Goal: Task Accomplishment & Management: Use online tool/utility

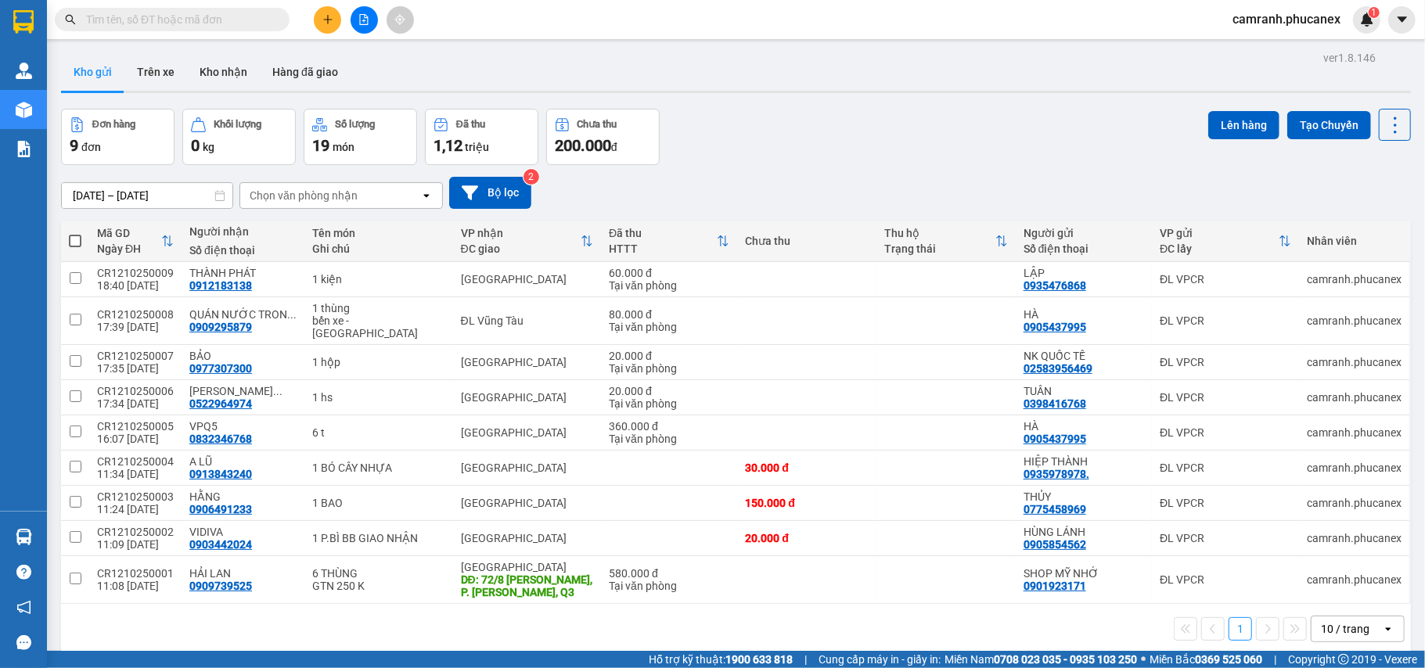
click at [64, 242] on th at bounding box center [75, 241] width 28 height 41
click at [69, 238] on span at bounding box center [75, 241] width 13 height 13
click at [75, 233] on input "checkbox" at bounding box center [75, 233] width 0 height 0
checkbox input "true"
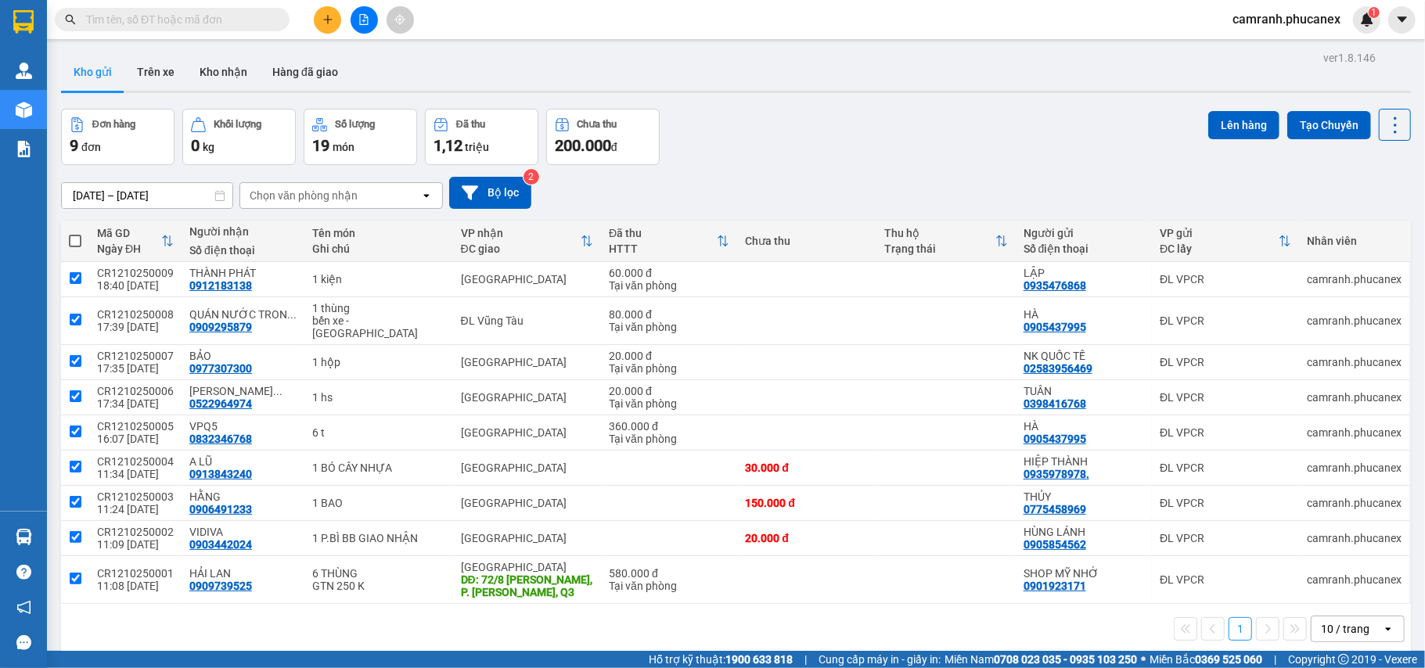
checkbox input "true"
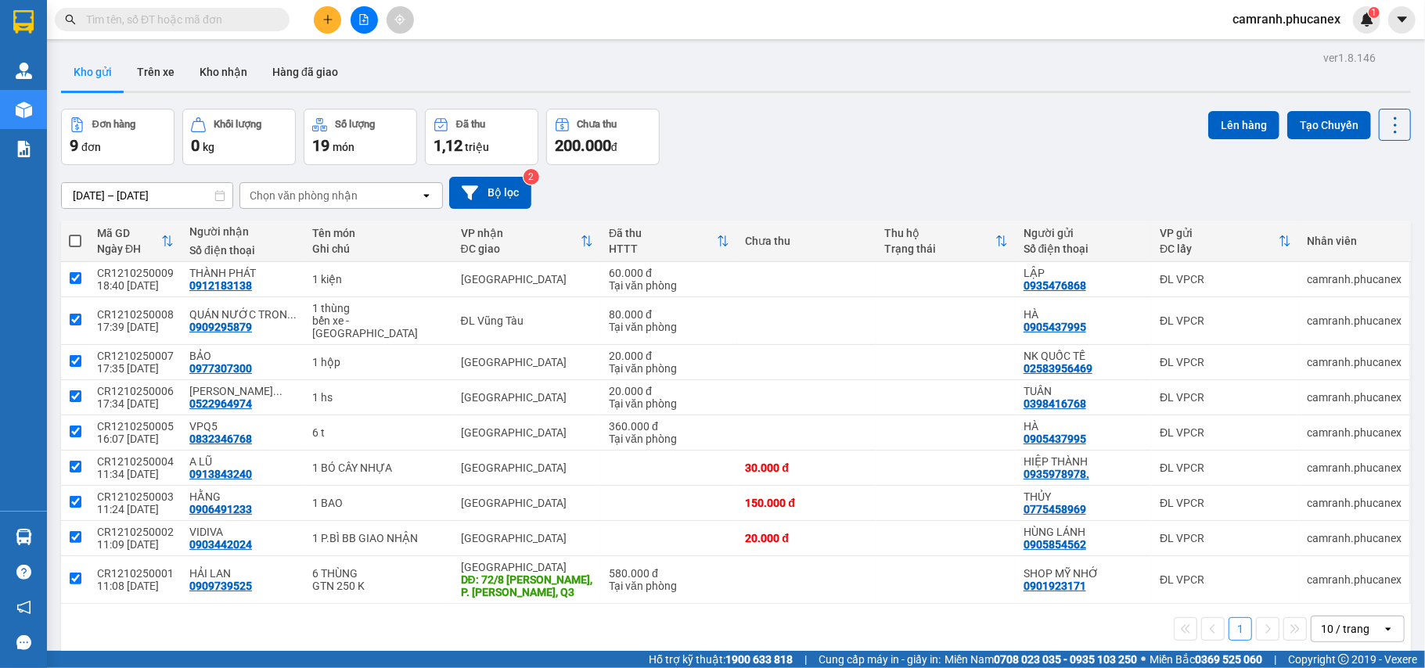
checkbox input "true"
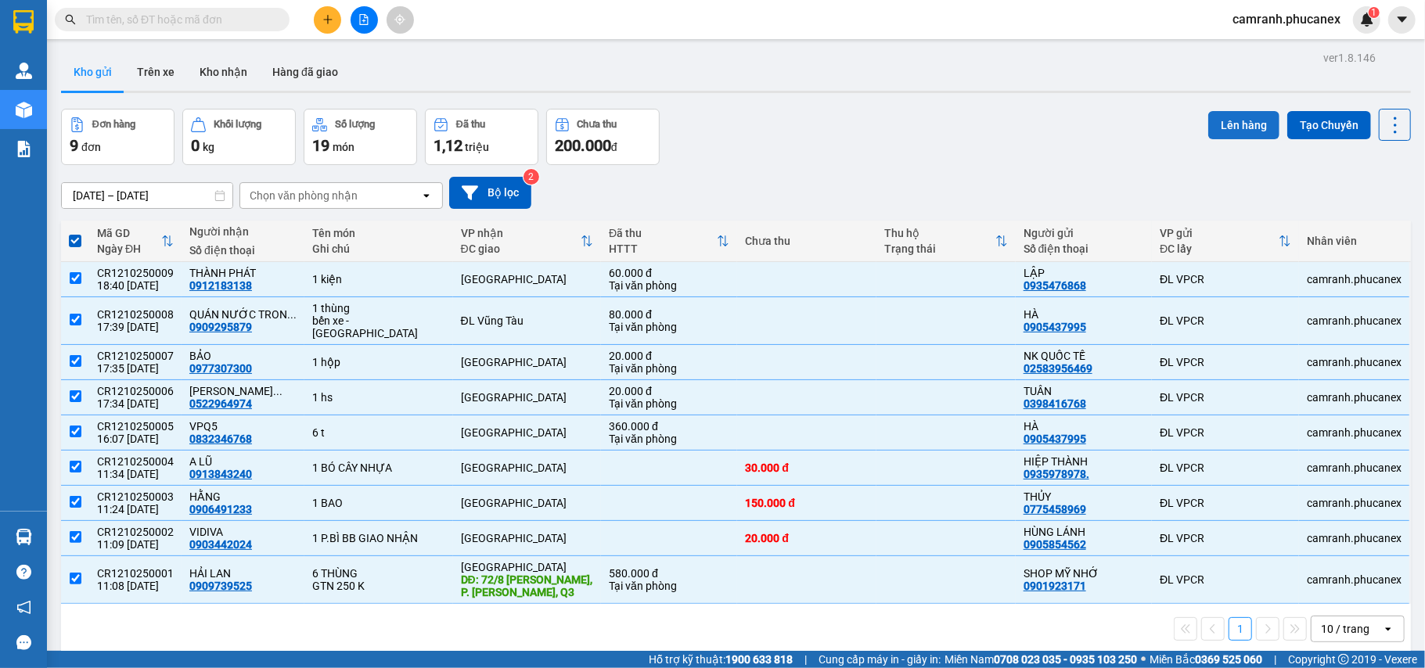
click at [1212, 122] on button "Lên hàng" at bounding box center [1243, 125] width 71 height 28
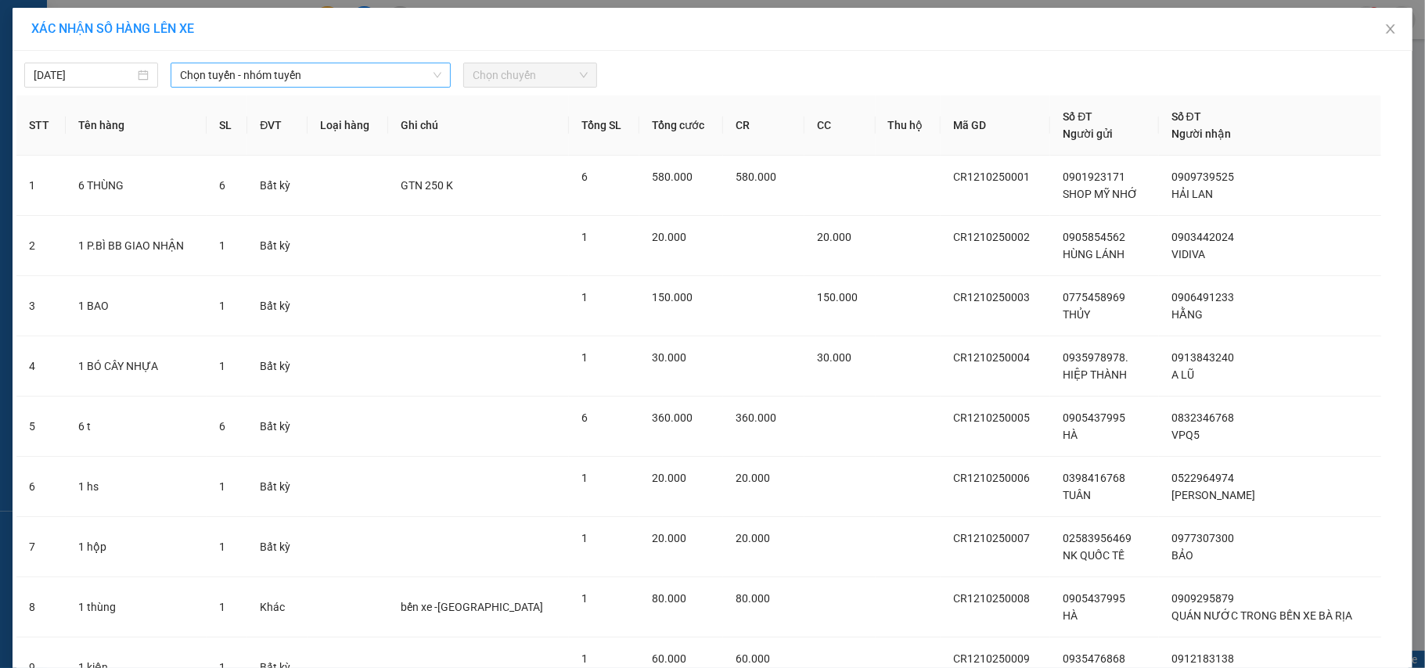
click at [415, 79] on span "Chọn tuyến - nhóm tuyến" at bounding box center [310, 74] width 261 height 23
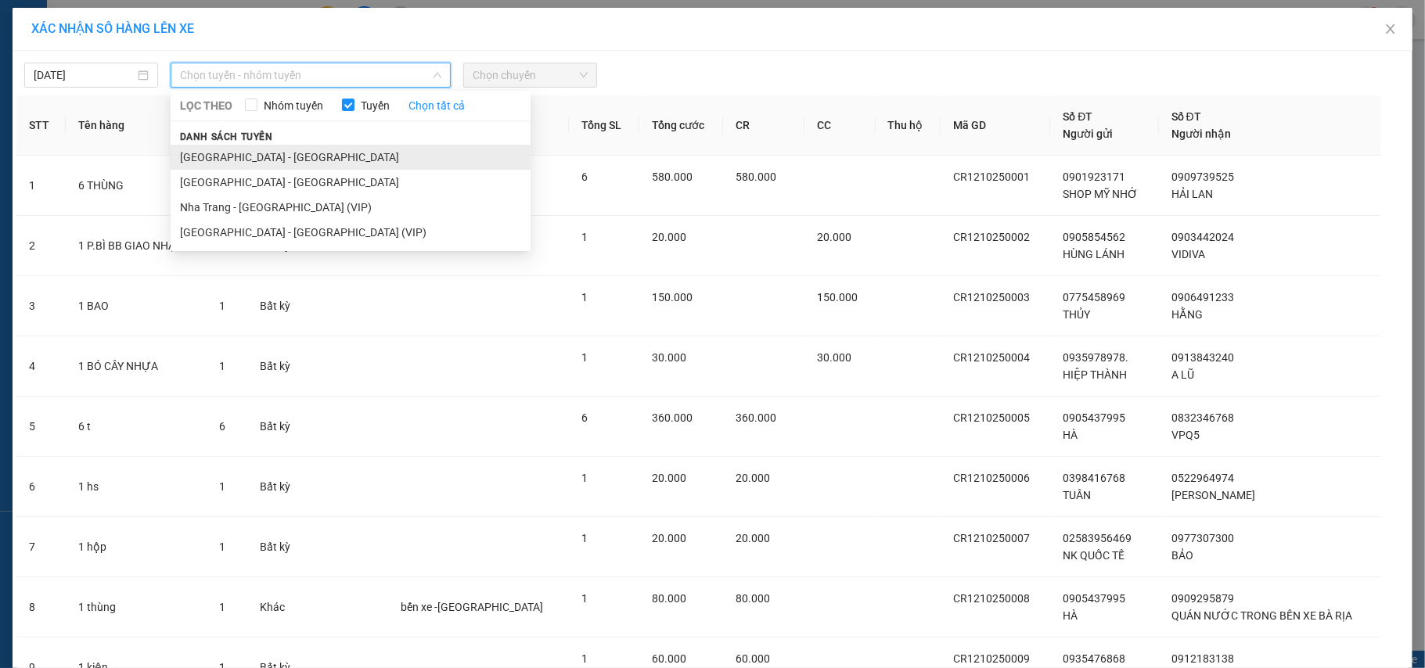
click at [244, 164] on li "Nha Trang - Sài Gòn" at bounding box center [351, 157] width 360 height 25
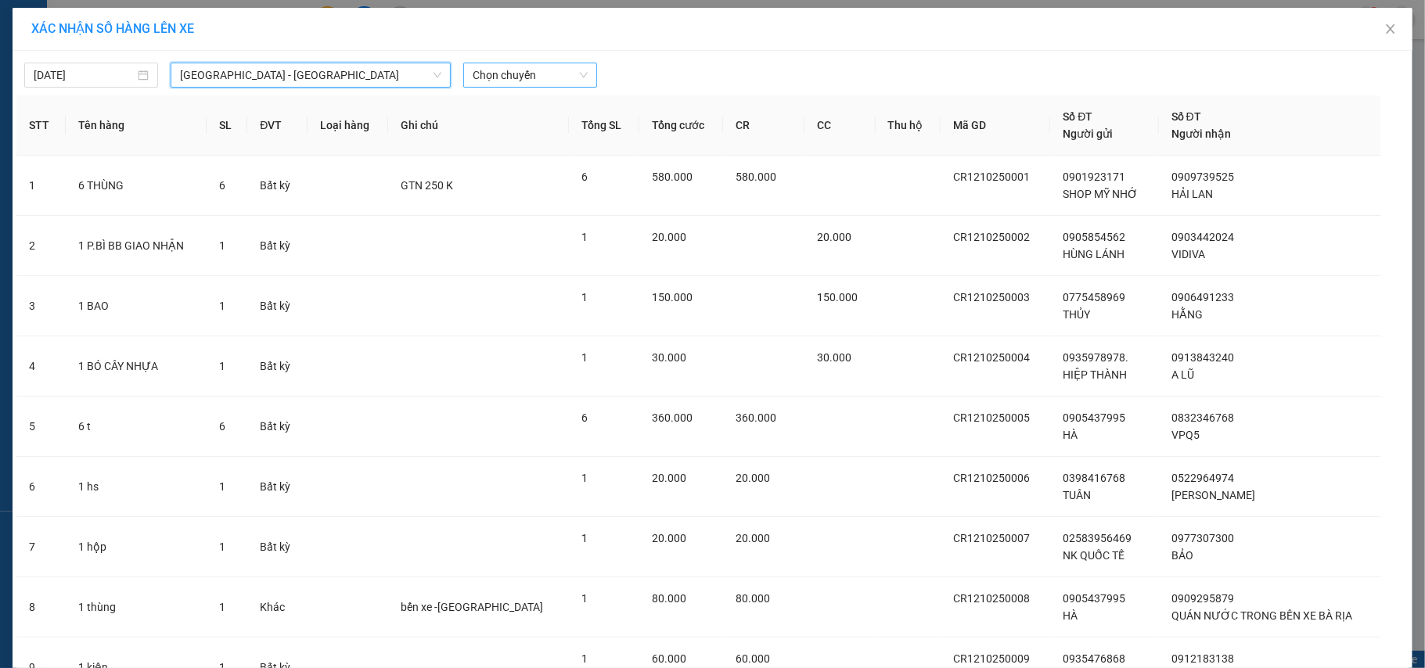
click at [542, 75] on span "Chọn chuyến" at bounding box center [530, 74] width 115 height 23
click at [528, 123] on div "20:30 - 79H-099.07" at bounding box center [527, 131] width 122 height 17
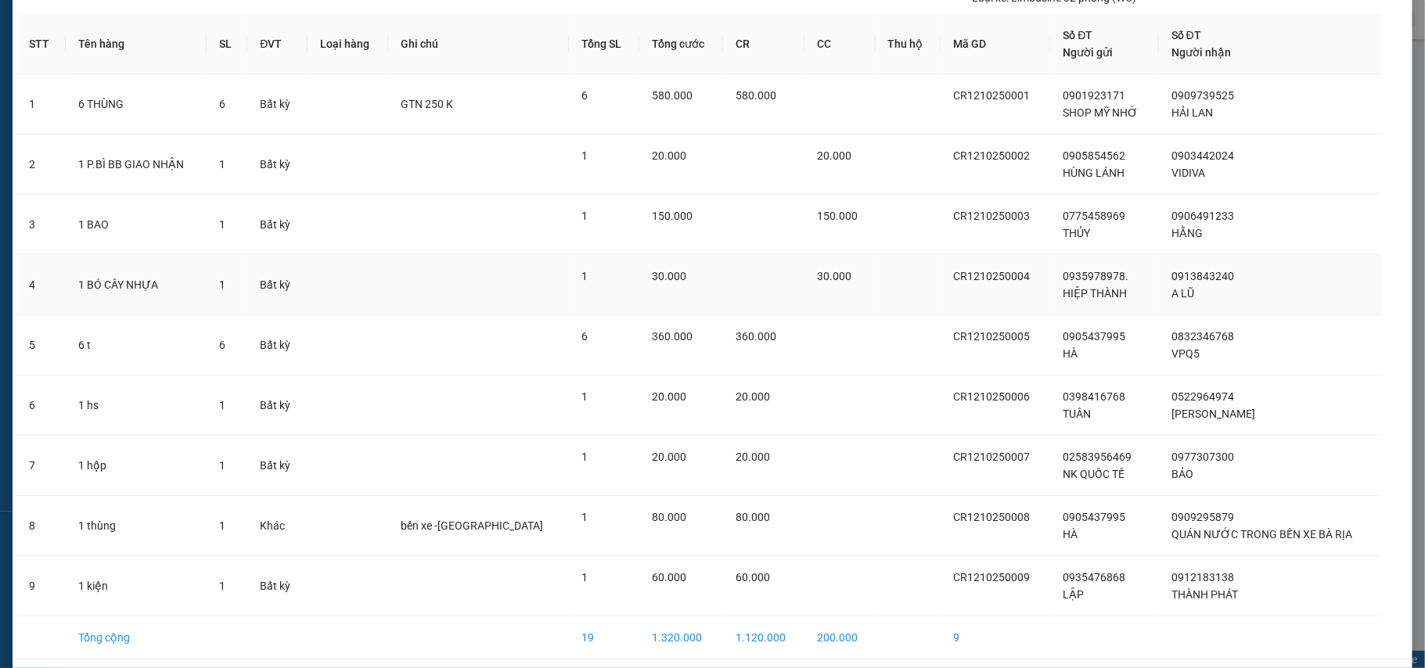
scroll to position [157, 0]
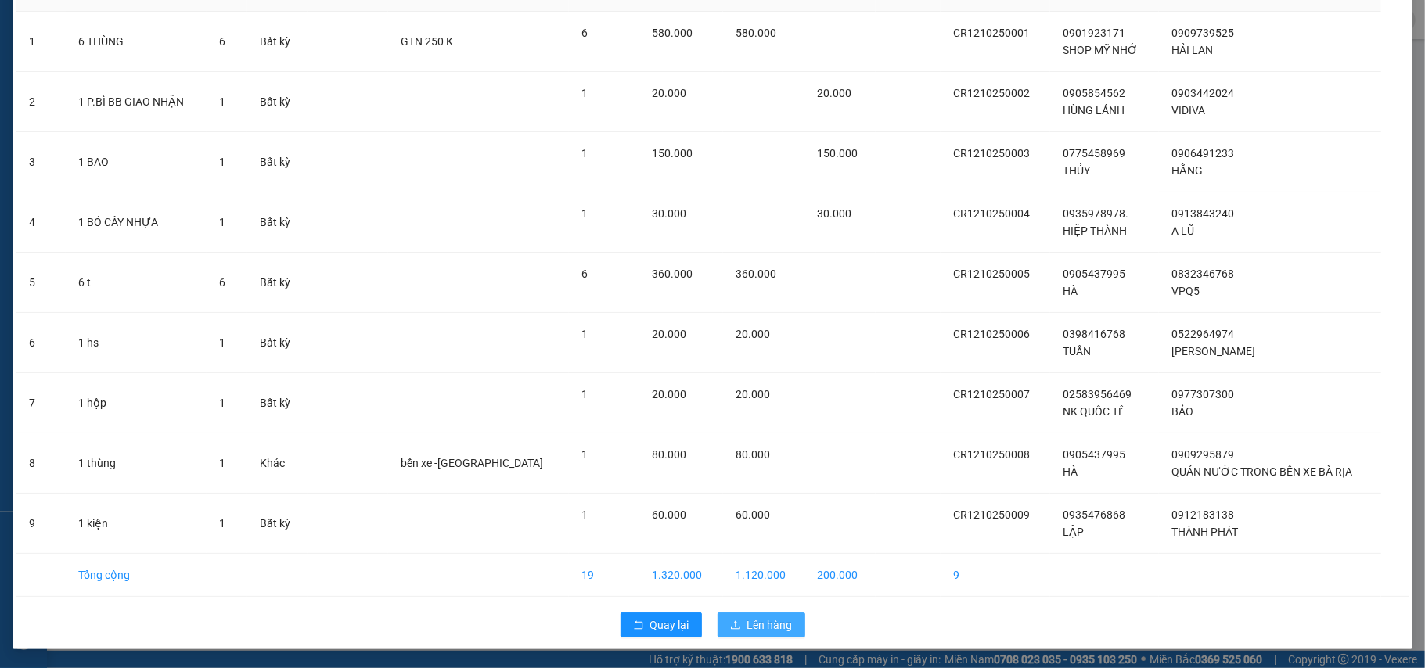
click at [759, 620] on span "Lên hàng" at bounding box center [769, 625] width 45 height 17
